Goal: Communication & Community: Answer question/provide support

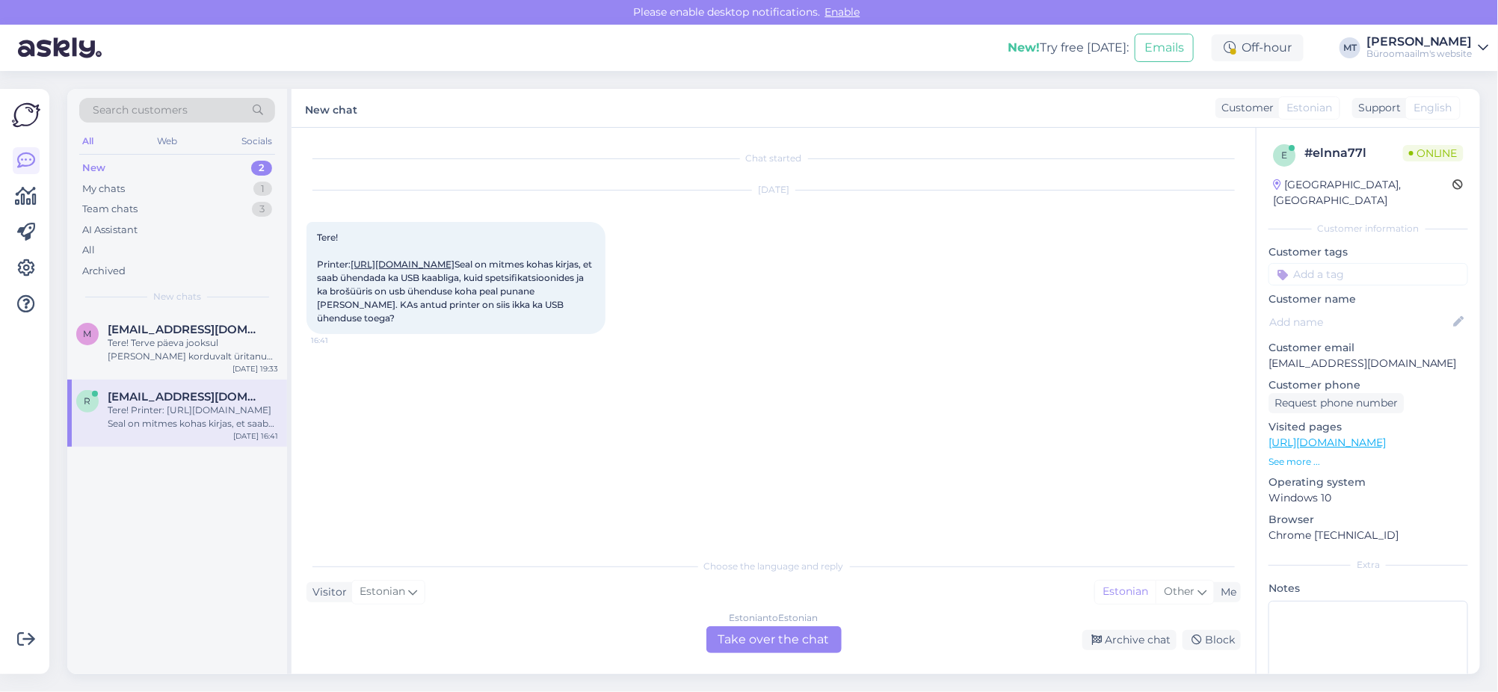
click at [455, 270] on link "[URL][DOMAIN_NAME]" at bounding box center [403, 264] width 104 height 11
click at [87, 166] on div "New" at bounding box center [93, 168] width 23 height 15
click at [159, 346] on div "Tere! Terve päeva jooksul [PERSON_NAME] korduvalt üritanud ostu vormistada, aga…" at bounding box center [193, 349] width 170 height 27
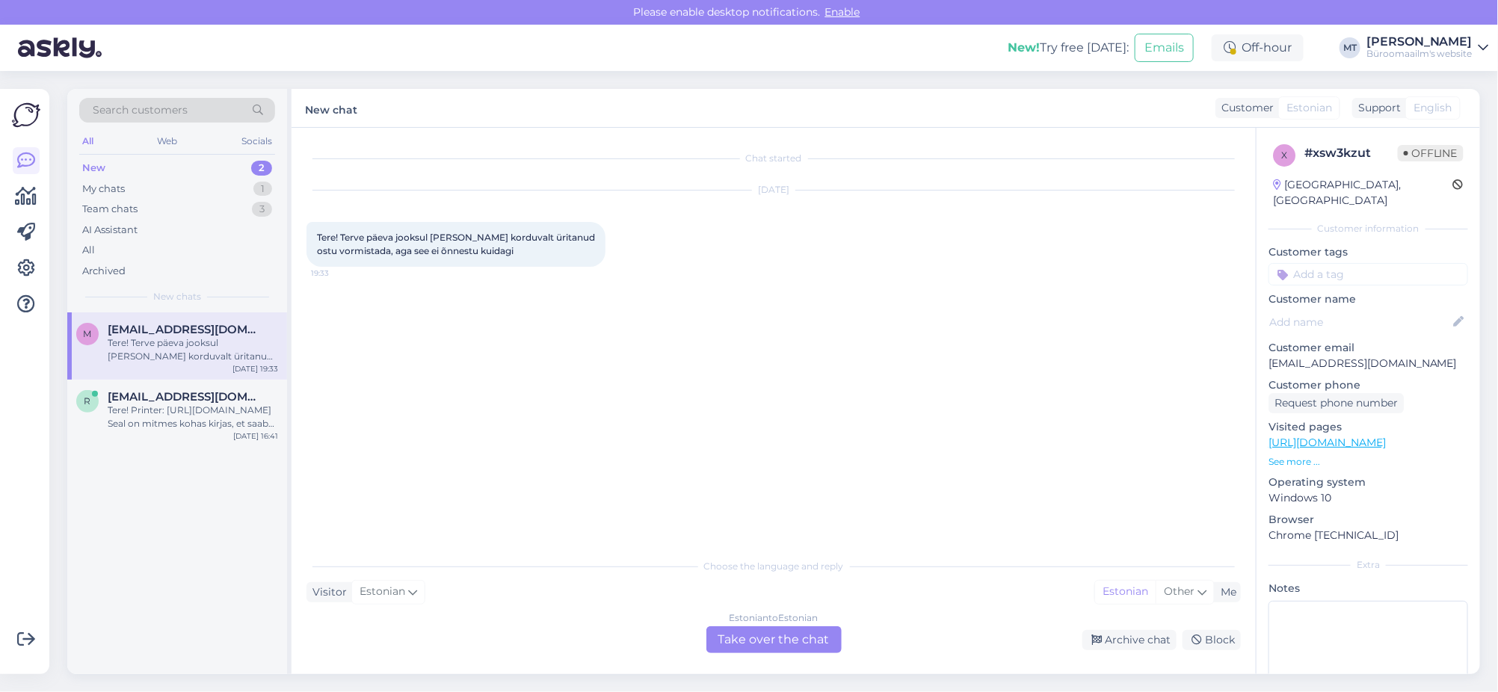
click at [759, 636] on div "Estonian to Estonian Take over the chat" at bounding box center [773, 639] width 135 height 27
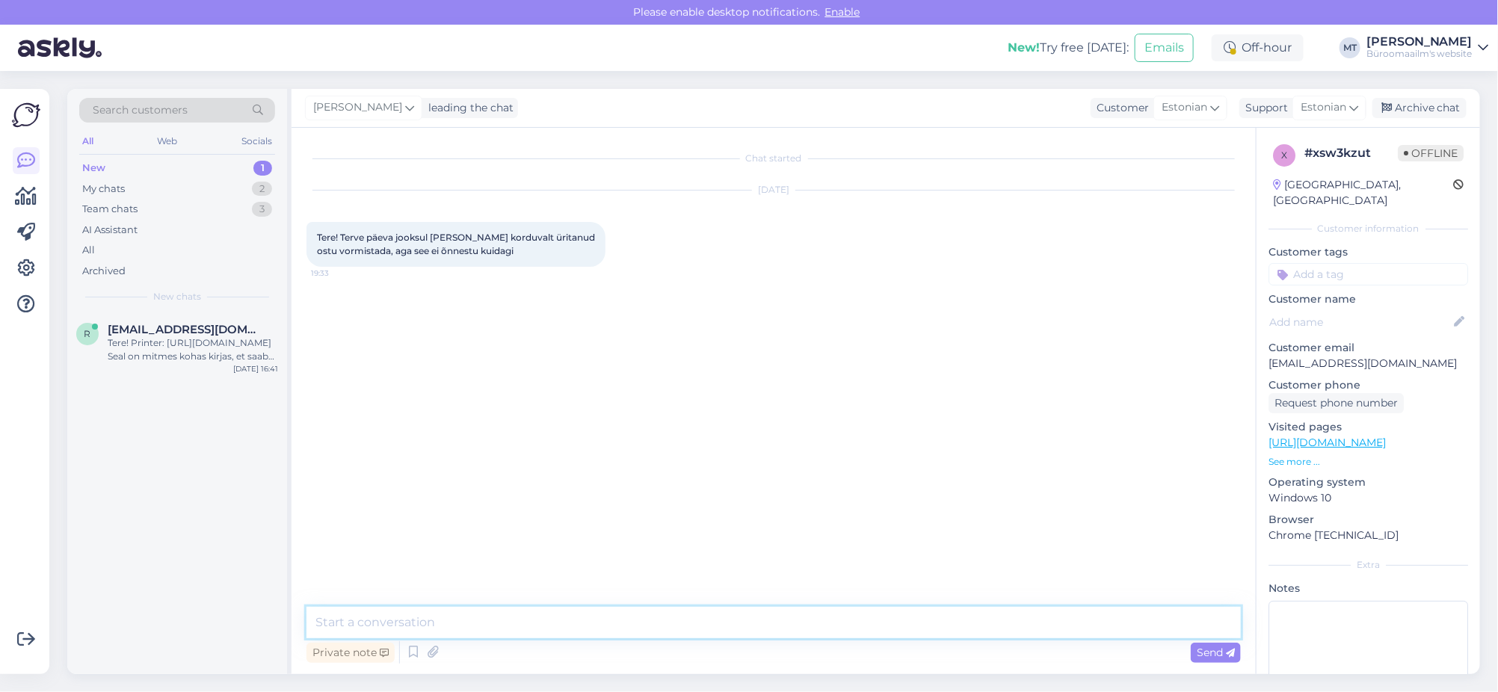
click at [392, 627] on textarea at bounding box center [774, 622] width 934 height 31
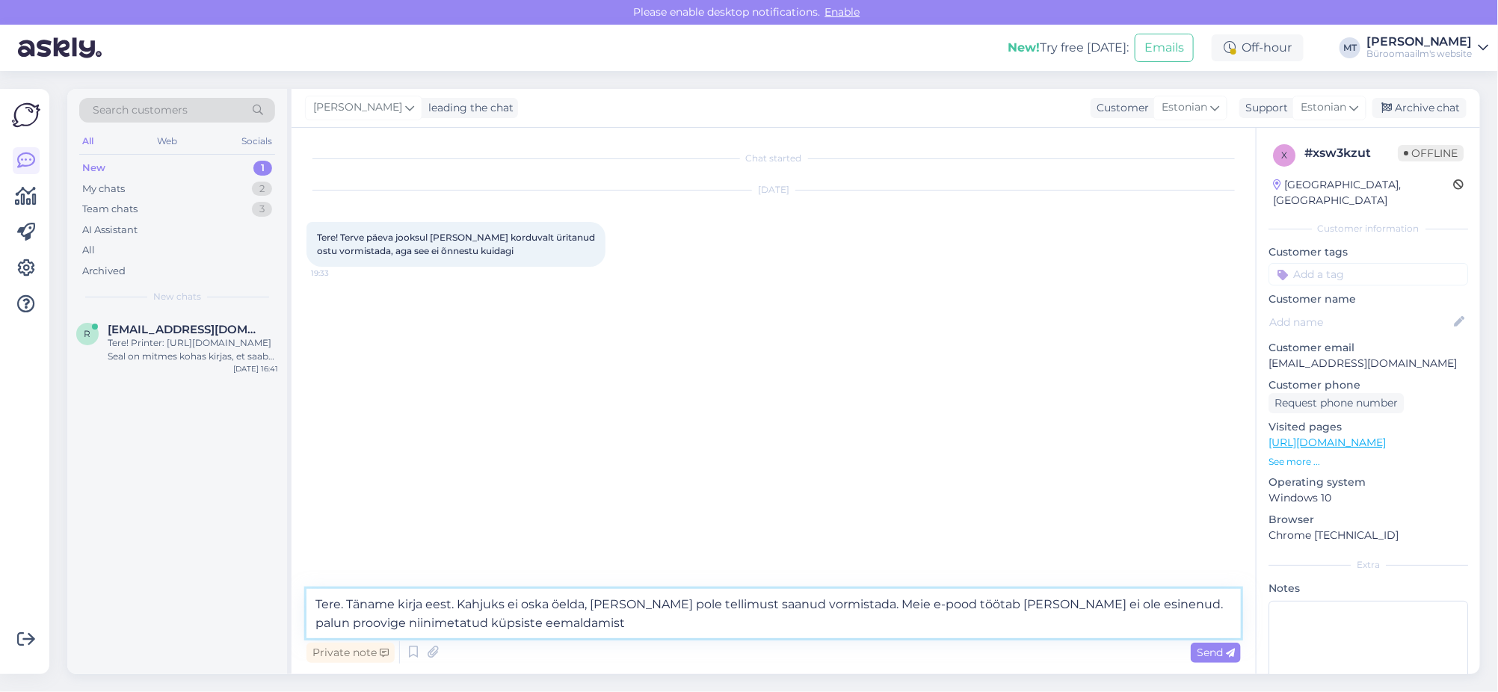
click at [1106, 606] on textarea "Tere. Täname kirja eest. Kahjuks ei oska öelda, [PERSON_NAME] pole tellimust sa…" at bounding box center [774, 613] width 934 height 49
click at [568, 630] on textarea "Tere. Täname kirja eest. Kahjuks ei oska öelda, [PERSON_NAME] pole tellimust sa…" at bounding box center [774, 613] width 934 height 49
paste textarea "[URL][DOMAIN_NAME]"
type textarea "Tere. Täname kirja eest. Kahjuks ei oska öelda, [PERSON_NAME] pole tellimust sa…"
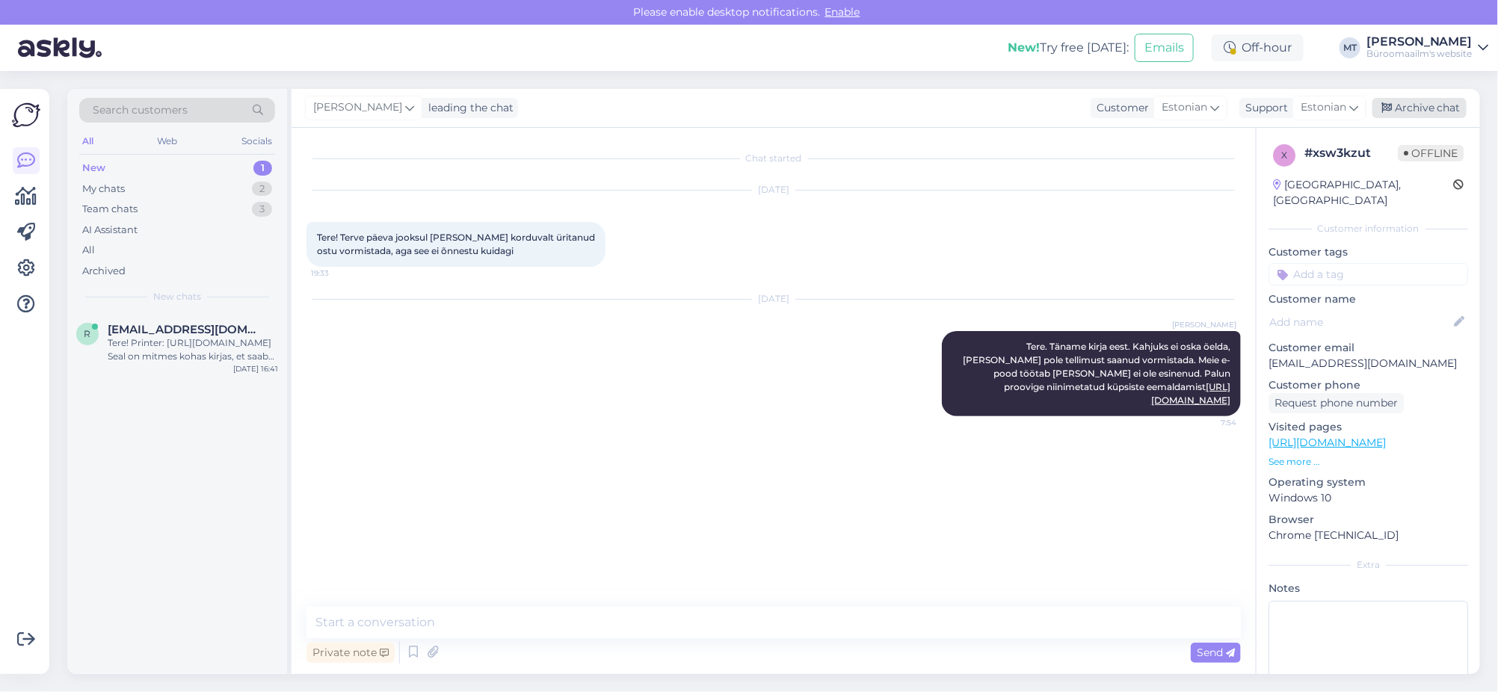
click at [1433, 105] on div "Archive chat" at bounding box center [1420, 108] width 94 height 20
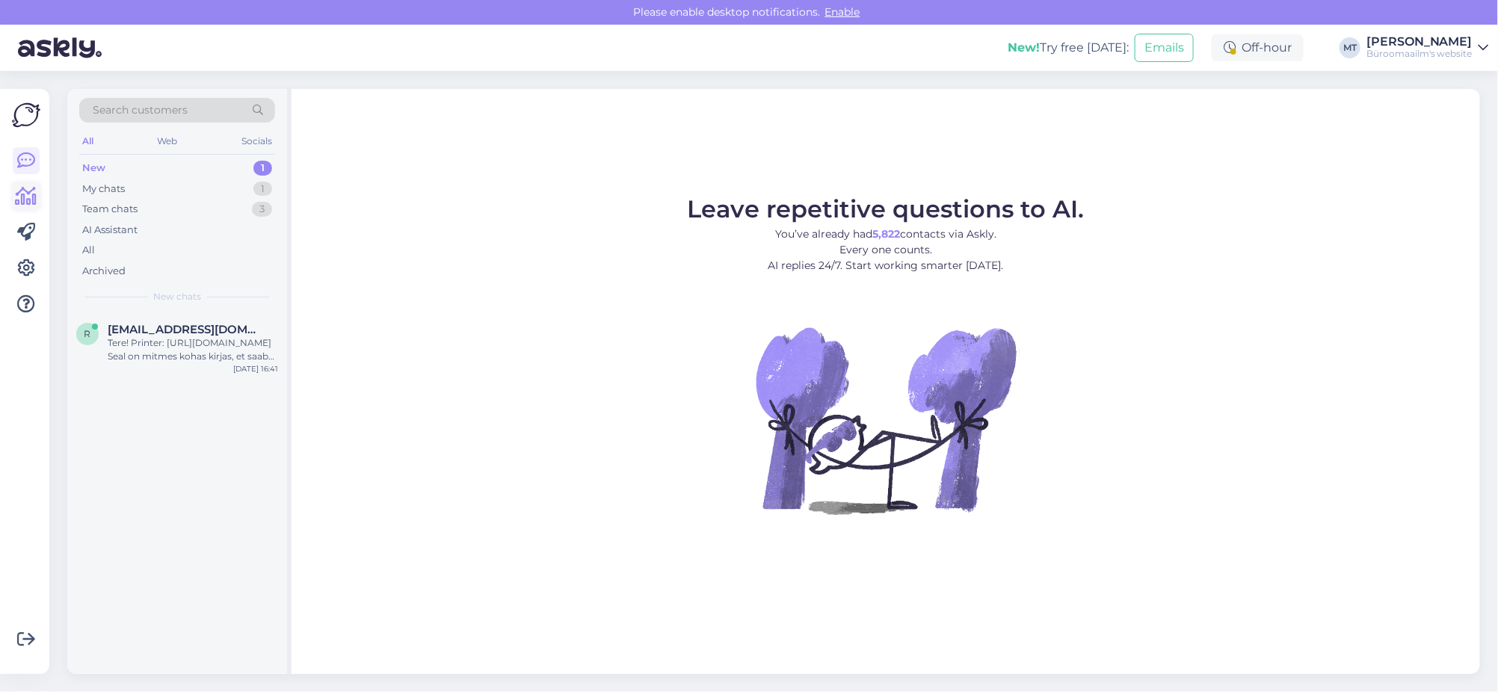
click at [19, 197] on icon at bounding box center [27, 197] width 22 height 18
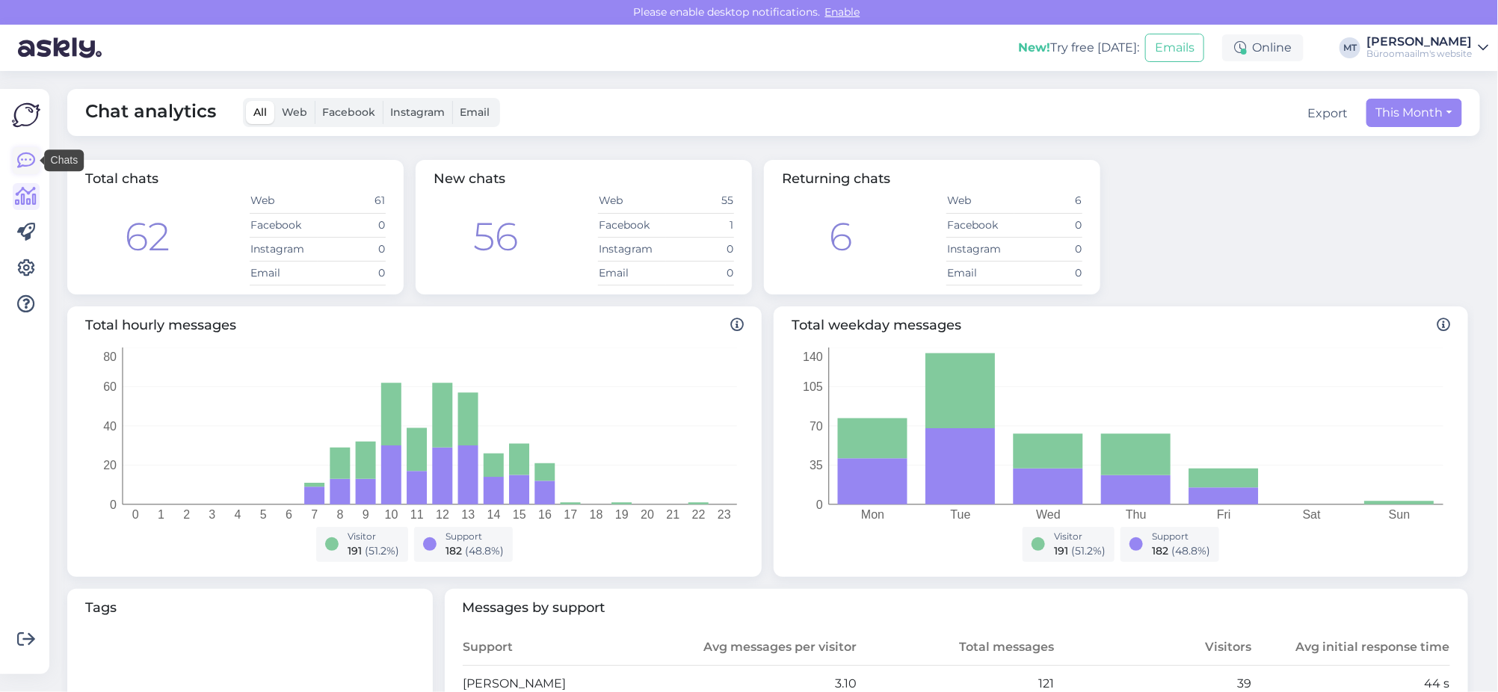
click at [25, 158] on icon at bounding box center [26, 161] width 18 height 18
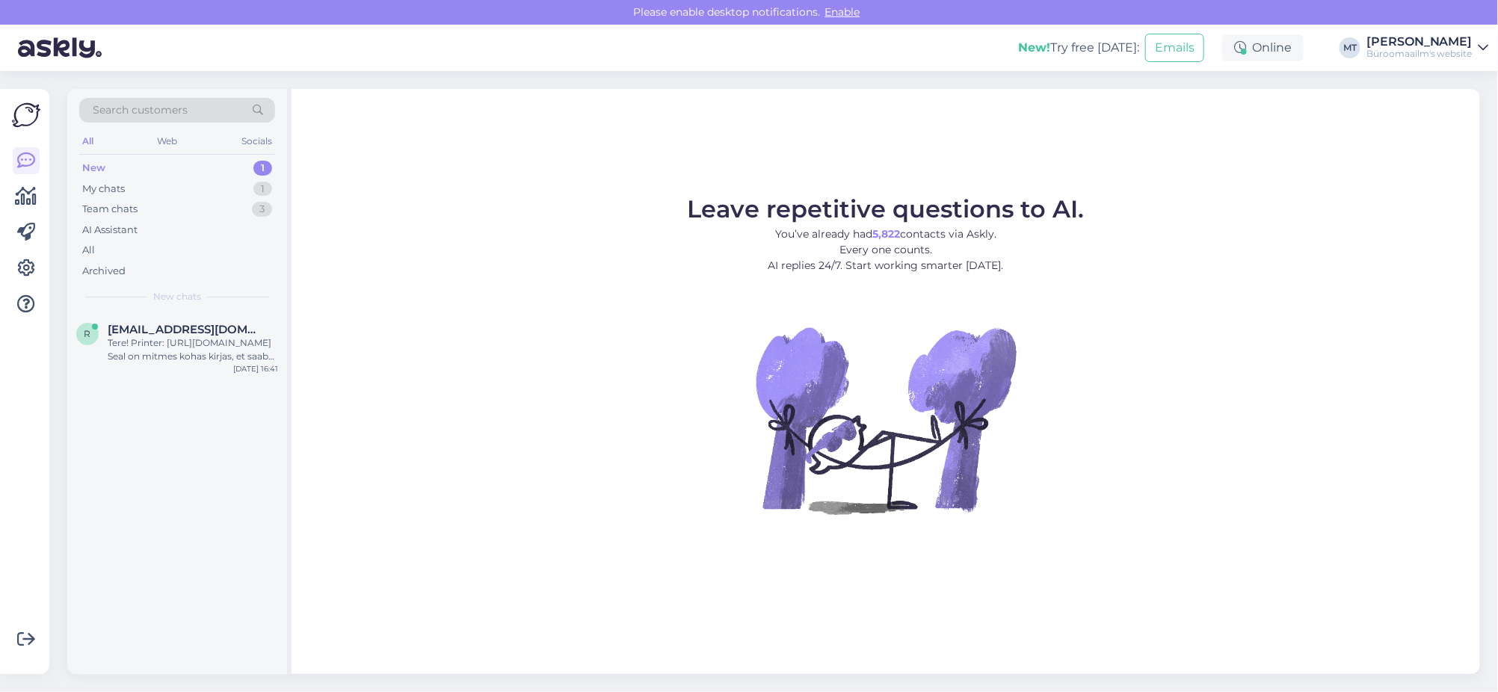
click at [87, 165] on div "New" at bounding box center [93, 168] width 23 height 15
click at [123, 336] on div "Tere! Printer: [URL][DOMAIN_NAME] Seal on mitmes kohas kirjas, et saab ühendada…" at bounding box center [193, 349] width 170 height 27
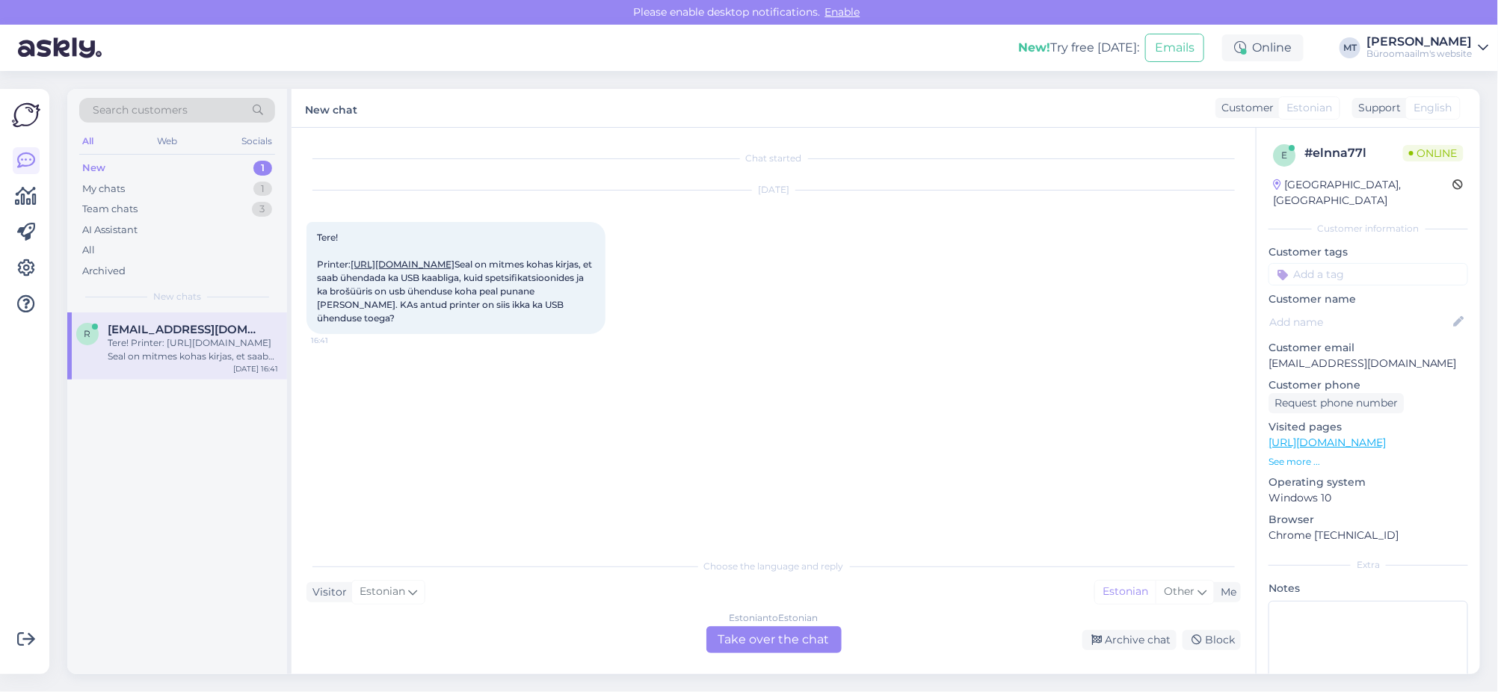
click at [773, 640] on div "Estonian to Estonian Take over the chat" at bounding box center [773, 639] width 135 height 27
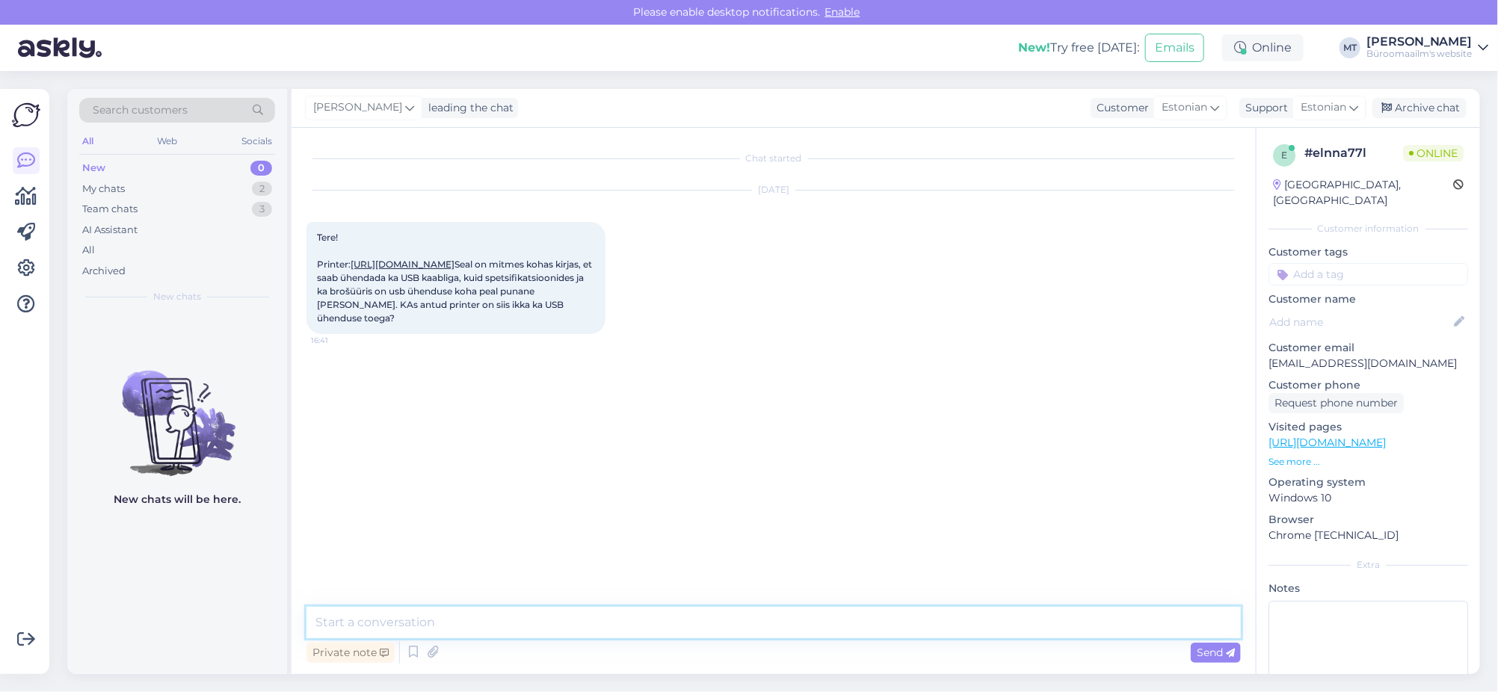
click at [405, 627] on textarea at bounding box center [774, 622] width 934 height 31
click at [455, 270] on link "[URL][DOMAIN_NAME]" at bounding box center [403, 264] width 104 height 11
click at [423, 622] on textarea "Tere." at bounding box center [774, 622] width 934 height 31
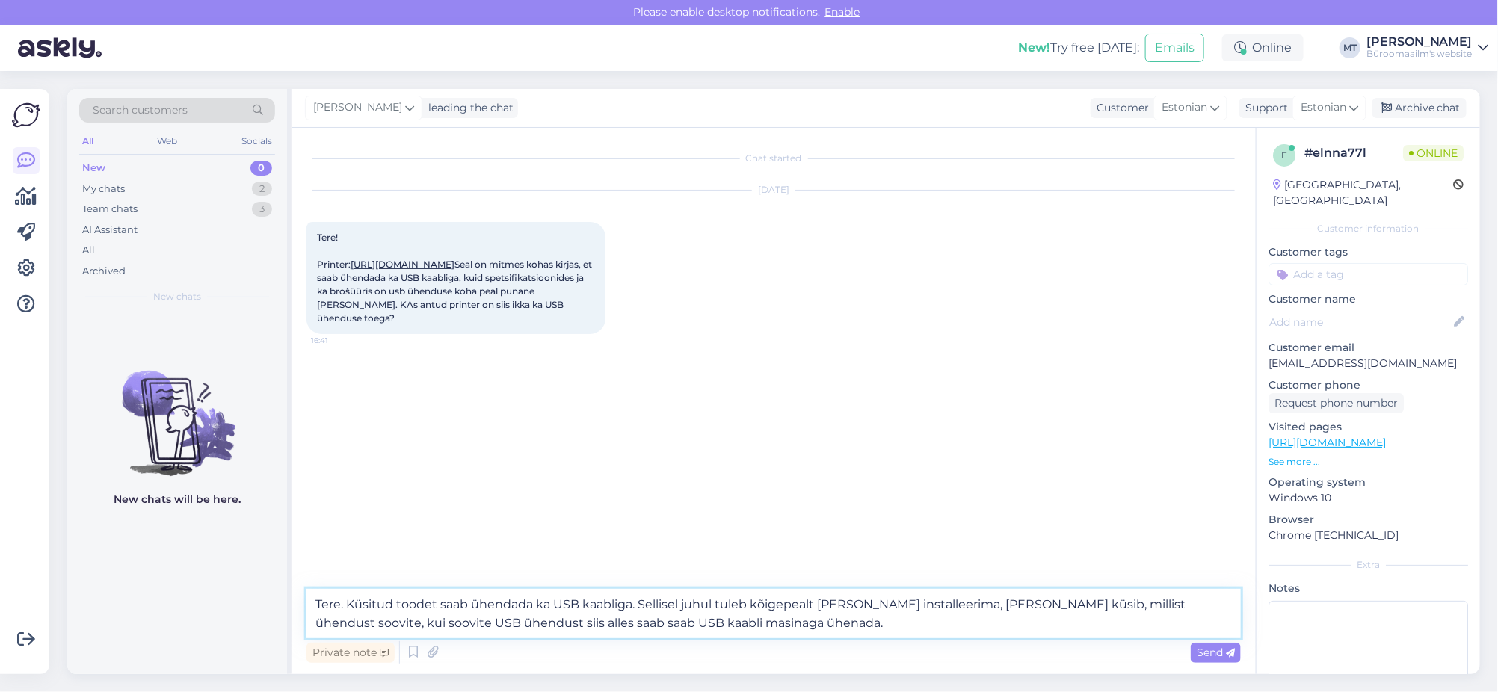
click at [471, 624] on textarea "Tere. Küsitud toodet saab ühendada ka USB kaabliga. Sellisel juhul tuleb kõigep…" at bounding box center [774, 613] width 934 height 49
click at [506, 621] on textarea "Tere. Küsitud toodet saab ühendada ka USB kaabliga. Sellisel juhul tuleb kõigep…" at bounding box center [774, 613] width 934 height 49
click at [798, 632] on textarea "Tere. Küsitud toodet saab ühendada ka USB kaabliga. Sellisel juhul tuleb kõigep…" at bounding box center [774, 613] width 934 height 49
type textarea "Tere. Küsitud toodet saab ühendada ka USB kaabliga. Sellisel juhul tuleb kõigep…"
click at [1212, 645] on div "Send" at bounding box center [1216, 653] width 50 height 20
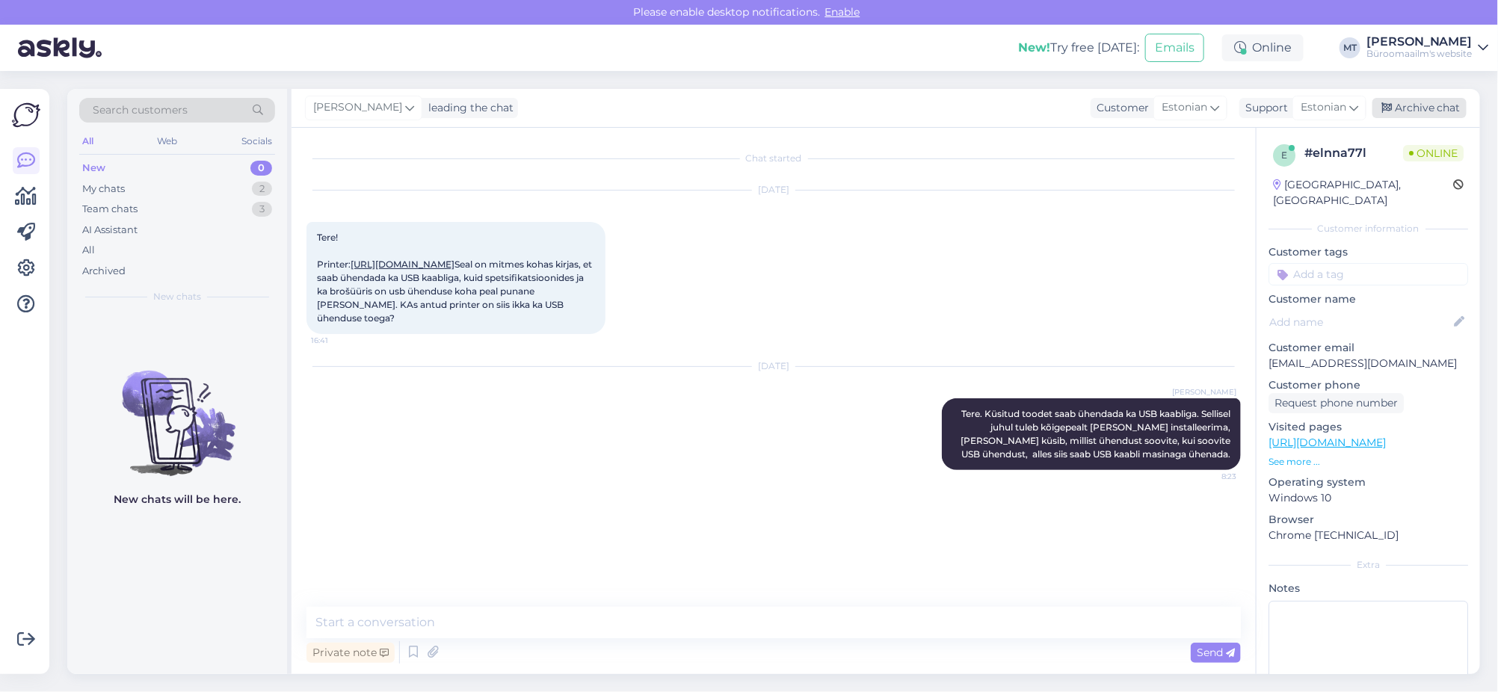
click at [1423, 105] on div "Archive chat" at bounding box center [1420, 108] width 94 height 20
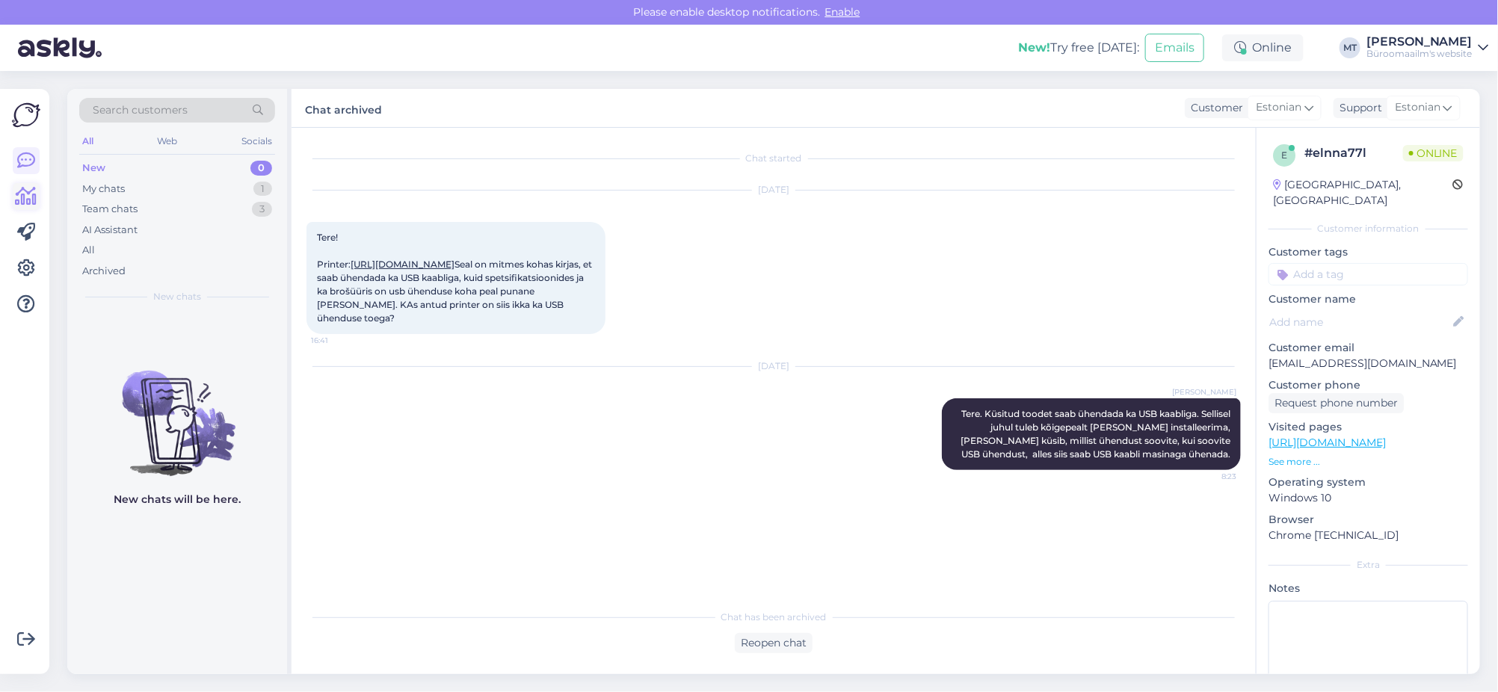
click at [26, 199] on icon at bounding box center [27, 197] width 22 height 18
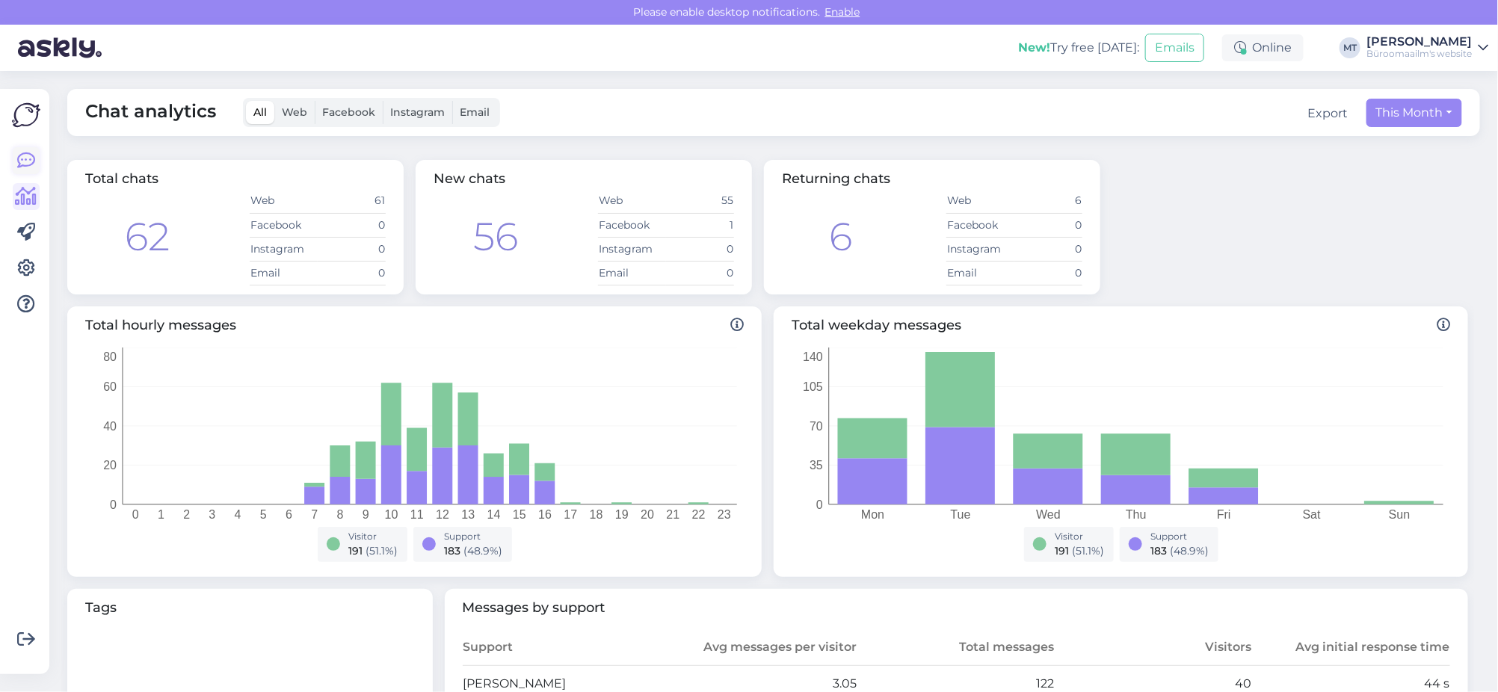
click at [33, 155] on icon at bounding box center [26, 161] width 18 height 18
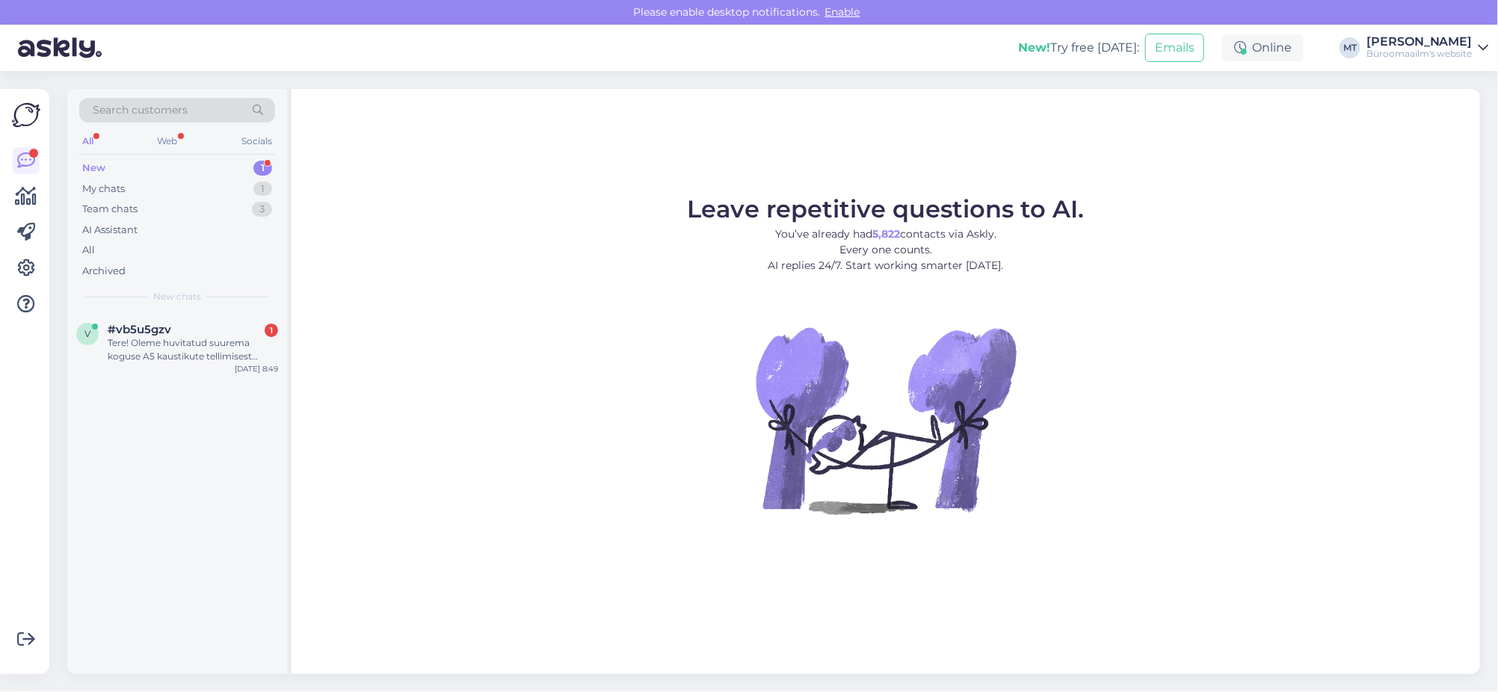
click at [94, 168] on div "New" at bounding box center [93, 168] width 23 height 15
click at [98, 342] on div "v #vb5u5gzv 1 Tere! Oleme huvitatud suurema koguse A5 kaustikute tellimisest Pä…" at bounding box center [177, 343] width 202 height 40
